Goal: Register for event/course

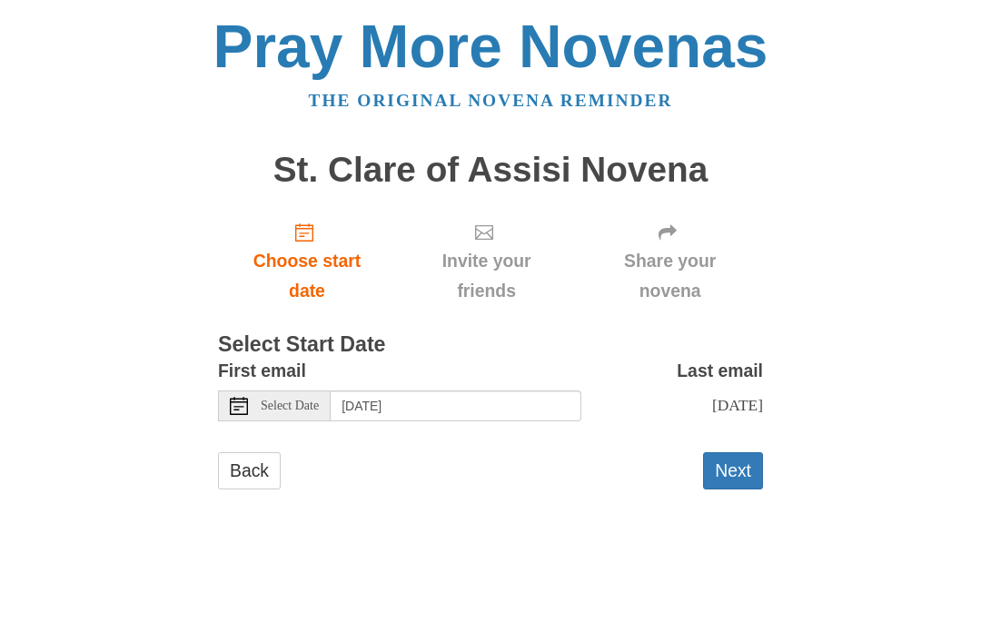
click at [319, 400] on span "Select Date" at bounding box center [290, 406] width 58 height 13
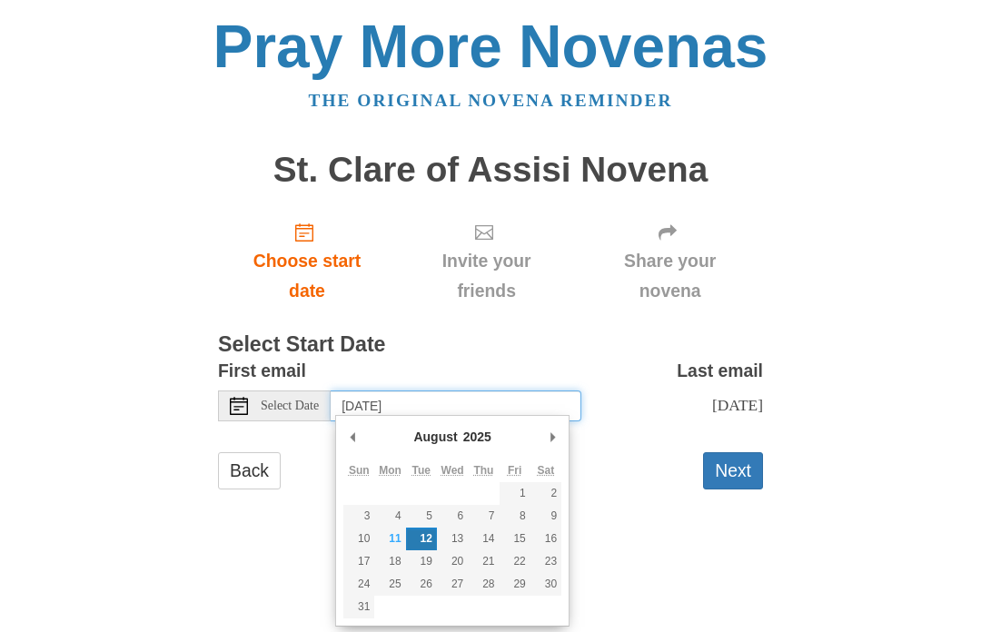
type input "Monday, August 11th"
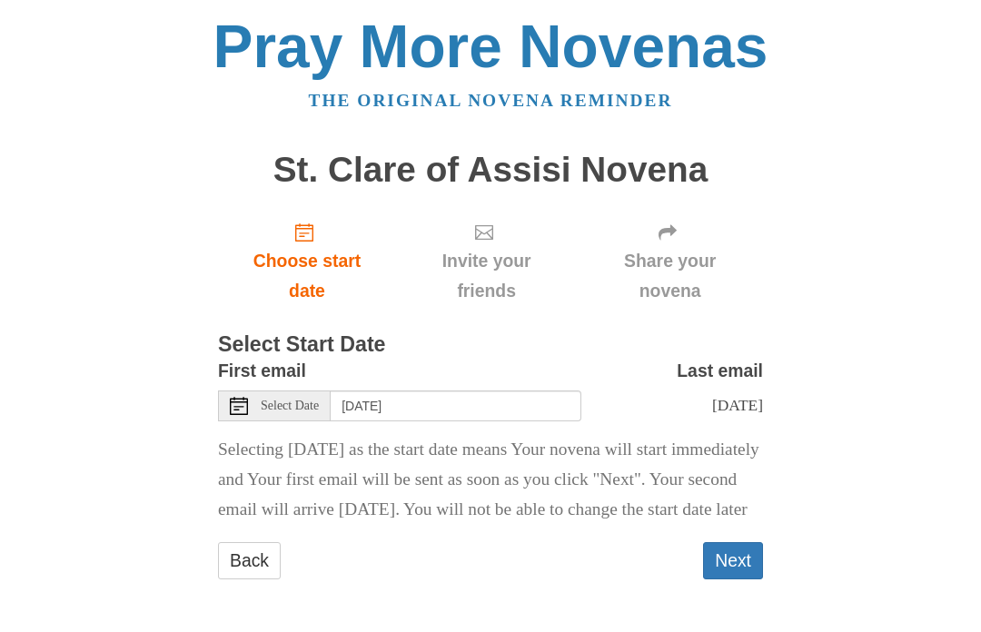
click at [404, 525] on p "Selecting [DATE] as the start date means Your novena will start immediately and…" at bounding box center [490, 480] width 545 height 90
click at [734, 561] on button "Next" at bounding box center [733, 560] width 60 height 37
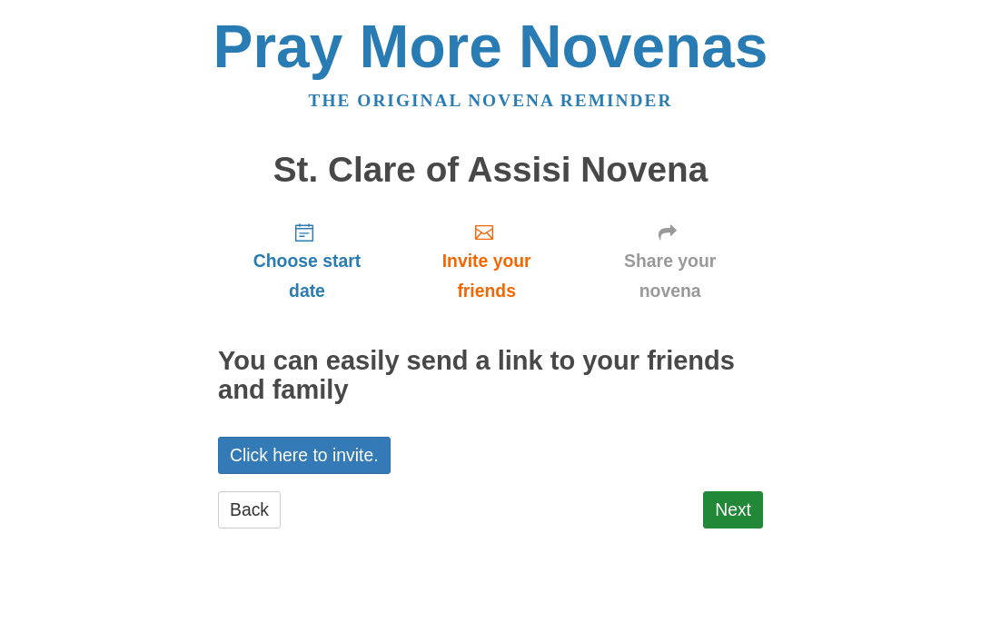
click at [730, 505] on link "Next" at bounding box center [733, 509] width 60 height 37
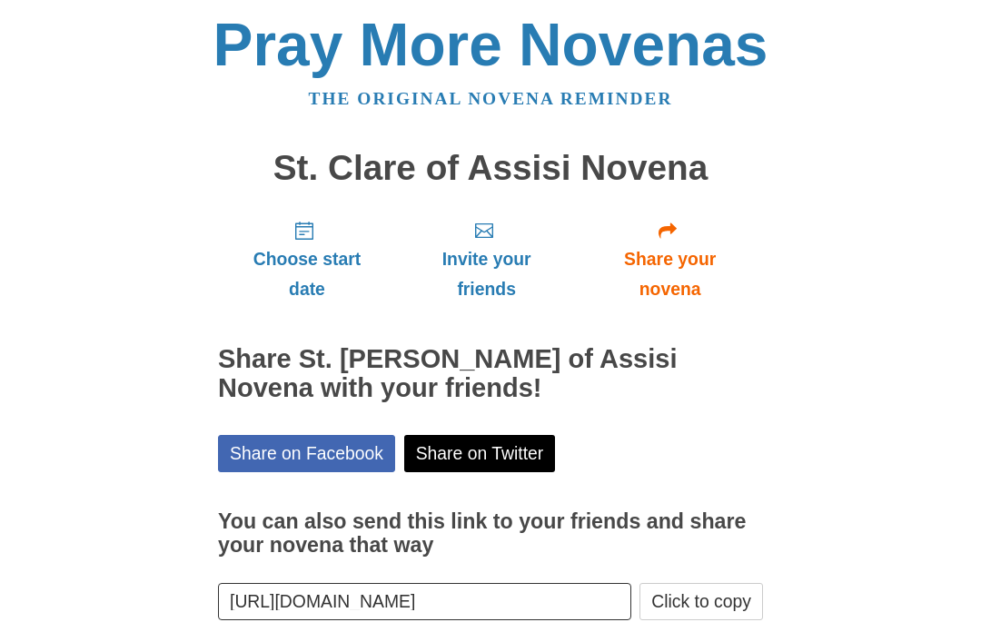
scroll to position [27, 0]
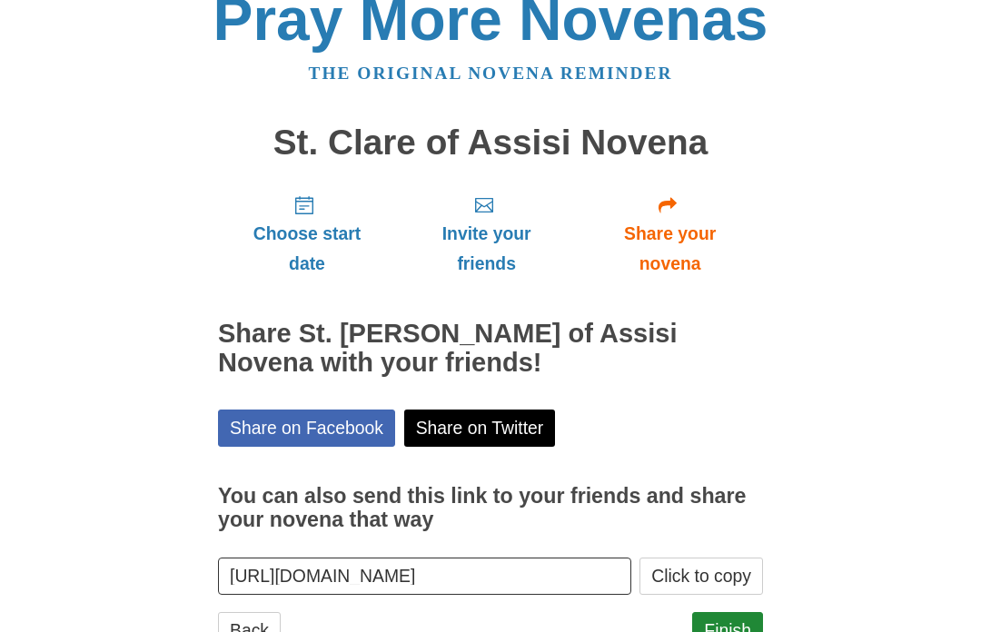
click at [722, 622] on link "Finish" at bounding box center [727, 630] width 71 height 37
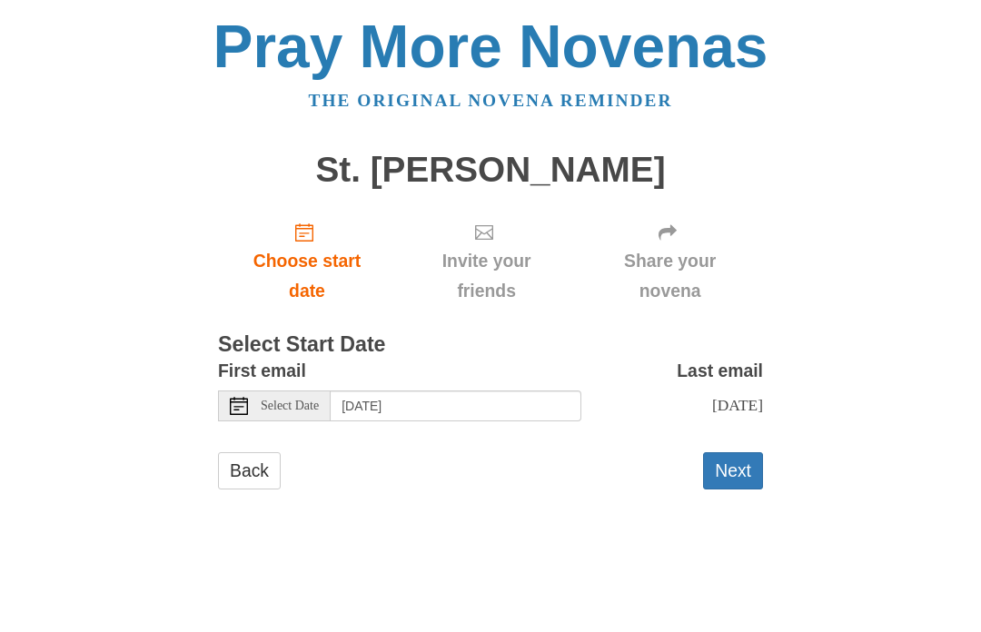
click at [326, 402] on div "Select Date" at bounding box center [274, 406] width 113 height 31
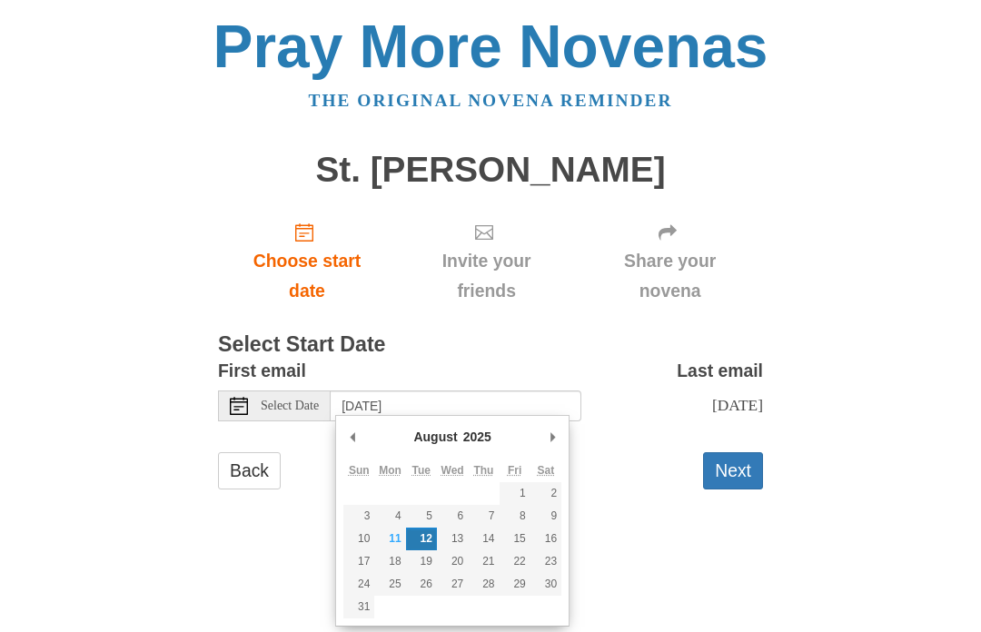
click at [260, 467] on link "Back" at bounding box center [249, 470] width 63 height 37
